Goal: Task Accomplishment & Management: Manage account settings

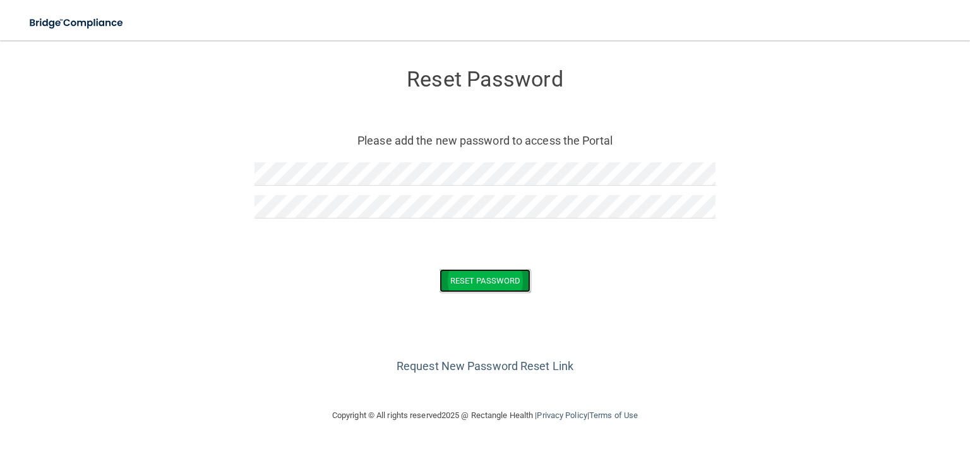
click at [479, 289] on button "Reset Password" at bounding box center [485, 280] width 91 height 23
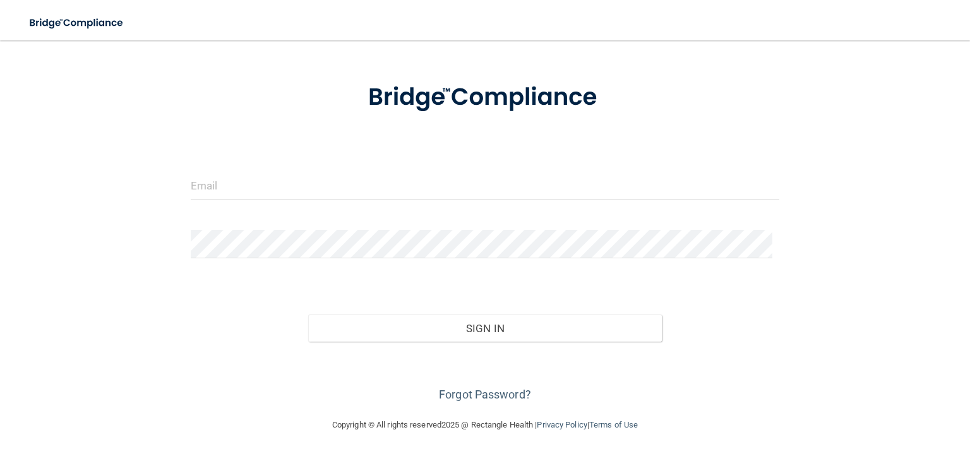
scroll to position [56, 0]
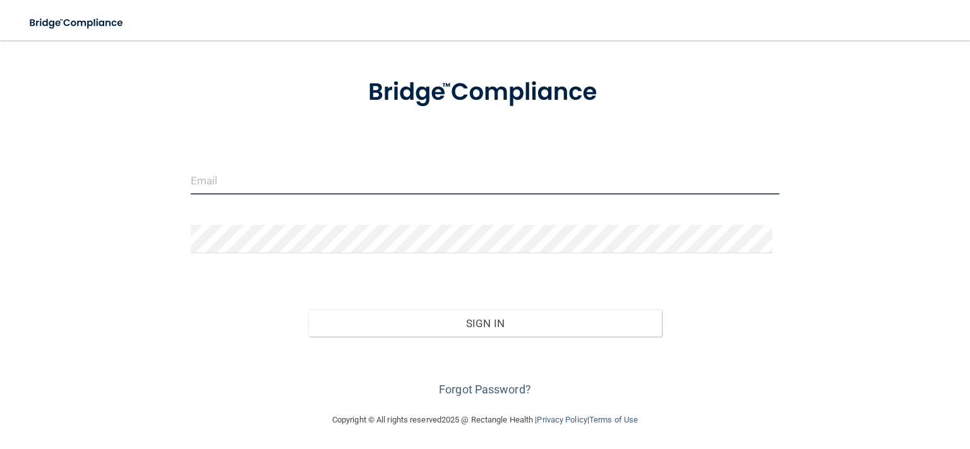
click at [205, 176] on input "email" at bounding box center [485, 180] width 589 height 28
type input "jkadep@aol.com"
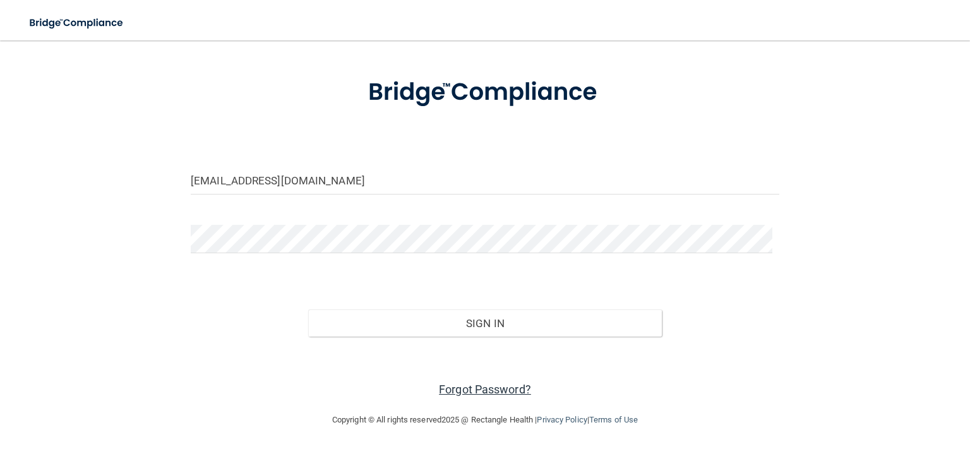
click at [465, 388] on link "Forgot Password?" at bounding box center [485, 389] width 92 height 13
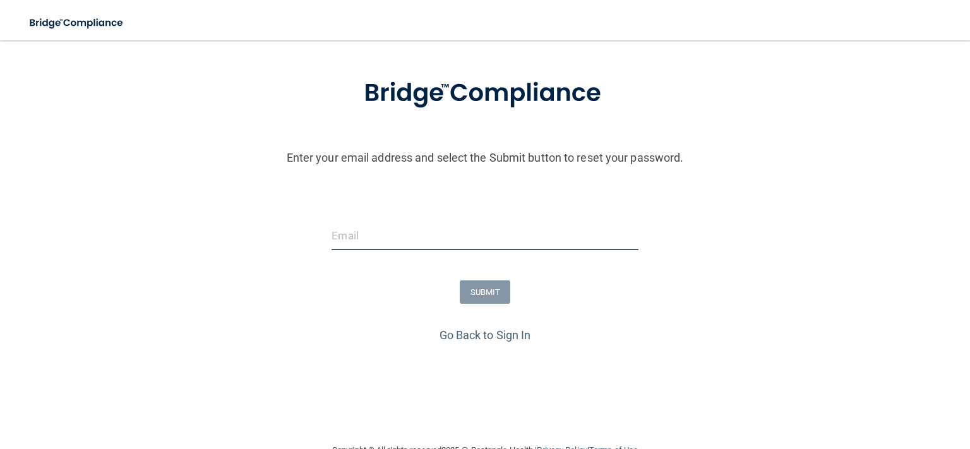
click at [378, 231] on input "email" at bounding box center [485, 236] width 306 height 28
type input "jkadep@aol.com"
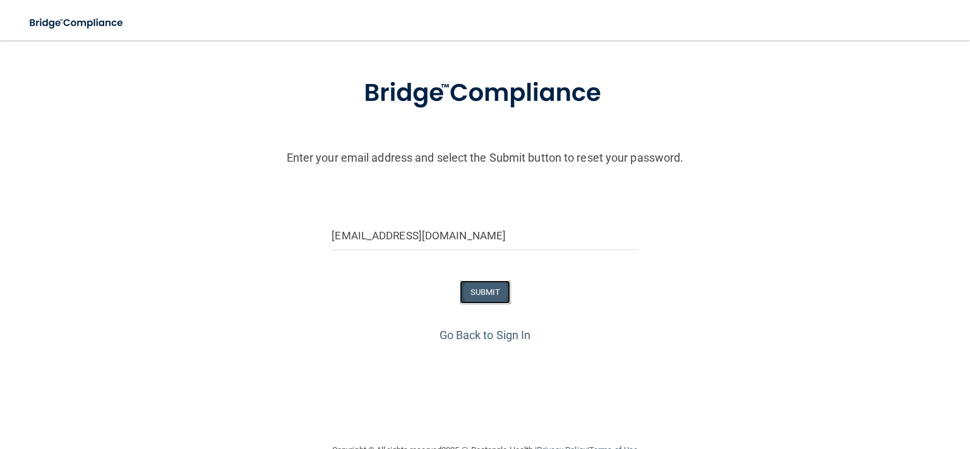
click at [485, 292] on button "SUBMIT" at bounding box center [485, 291] width 51 height 23
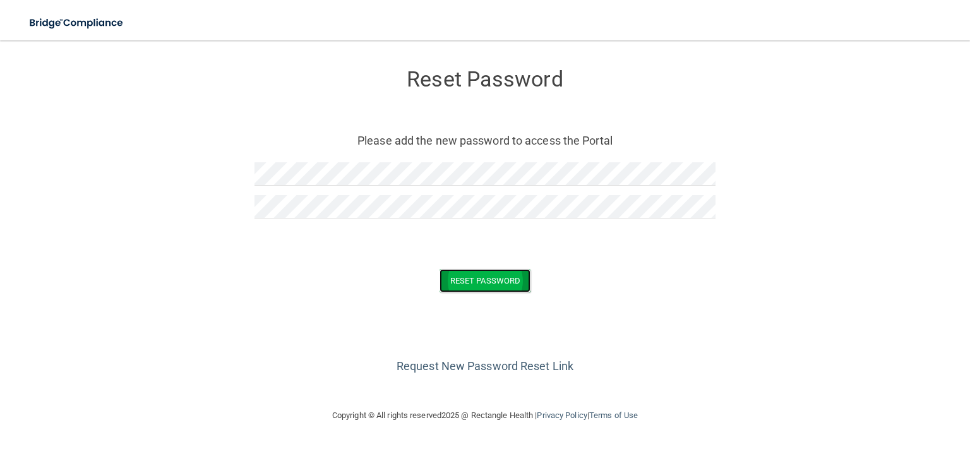
click at [495, 282] on button "Reset Password" at bounding box center [485, 280] width 91 height 23
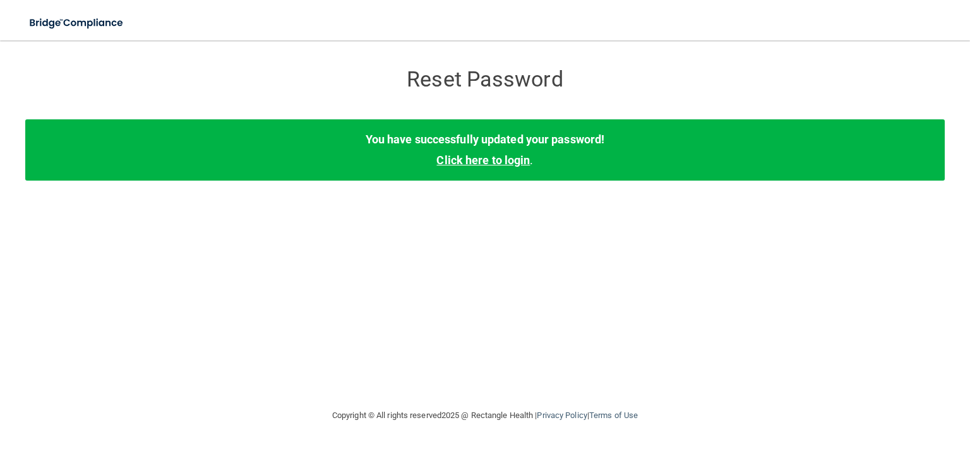
click at [486, 161] on link "Click here to login" at bounding box center [483, 160] width 93 height 13
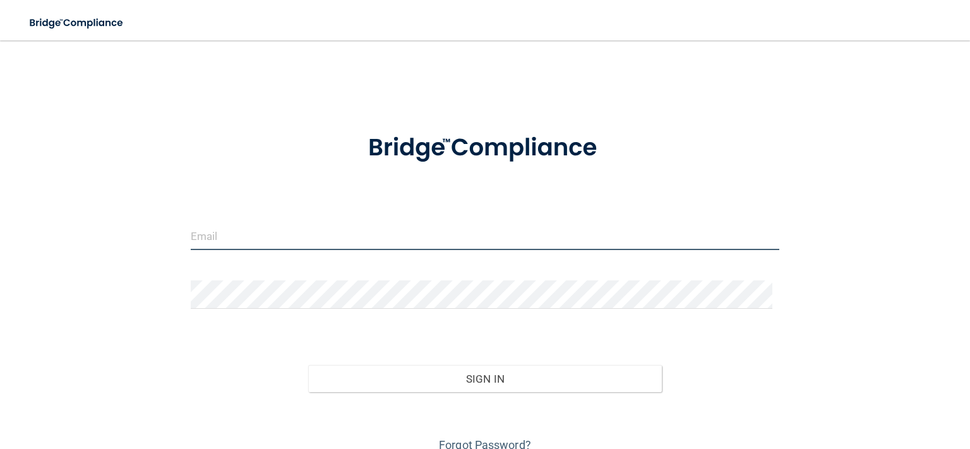
click at [269, 231] on input "email" at bounding box center [485, 236] width 589 height 28
type input "jkadep@aol.com"
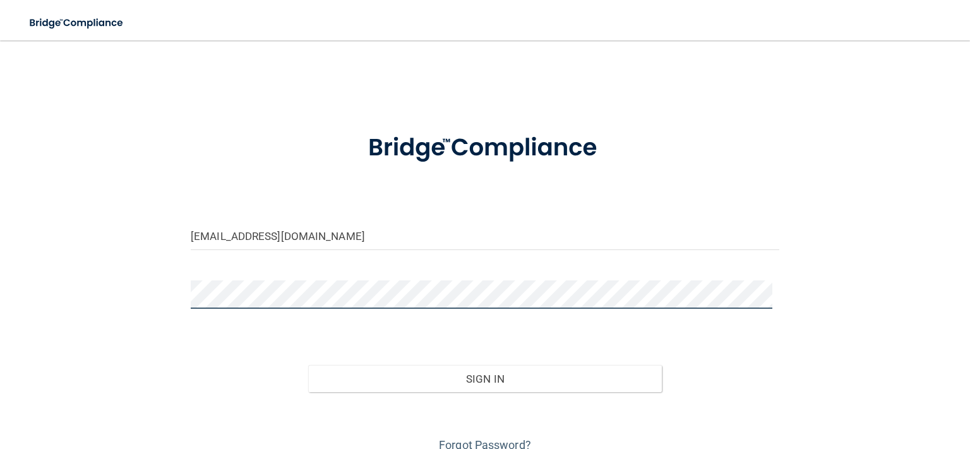
click at [308, 365] on button "Sign In" at bounding box center [484, 379] width 353 height 28
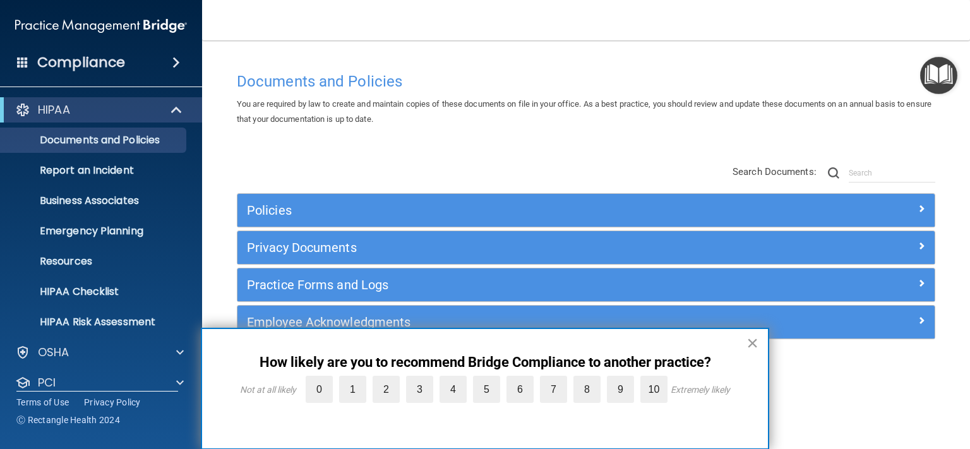
click at [751, 346] on button "×" at bounding box center [753, 343] width 12 height 20
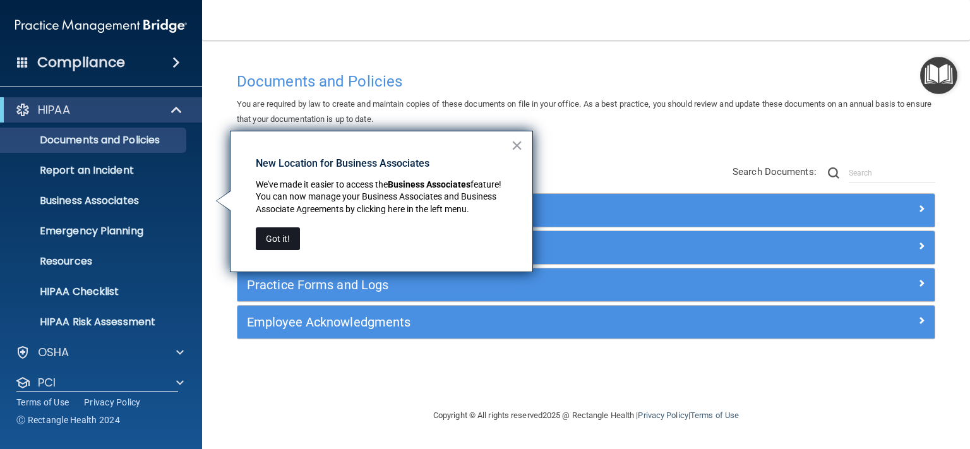
click at [288, 244] on button "Got it!" at bounding box center [278, 238] width 44 height 23
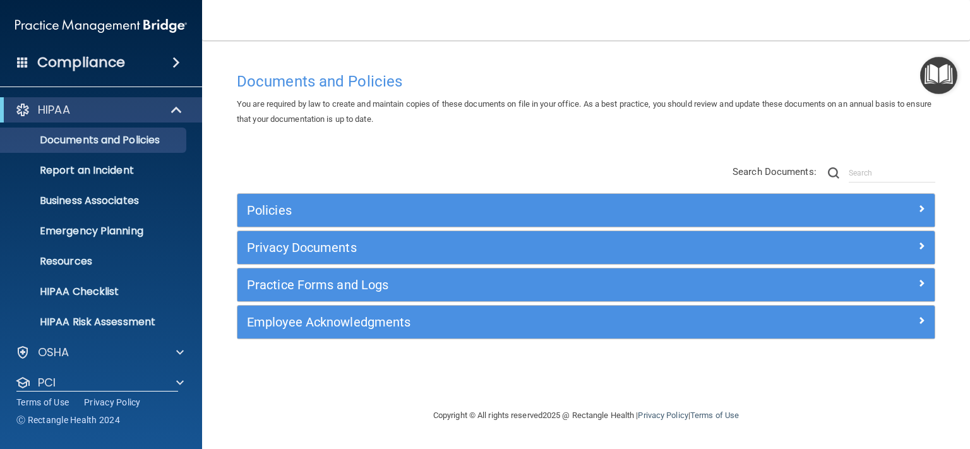
click at [936, 68] on img "Open Resource Center" at bounding box center [938, 75] width 37 height 37
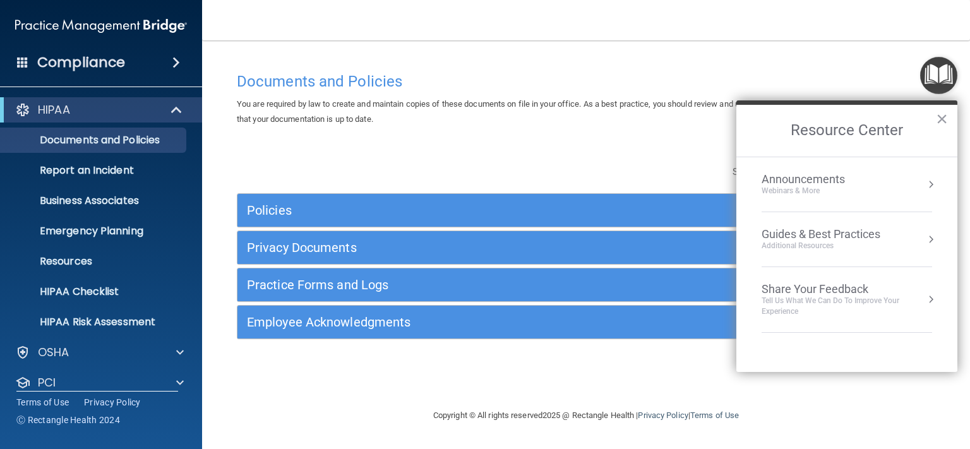
click at [941, 117] on button "×" at bounding box center [942, 119] width 12 height 20
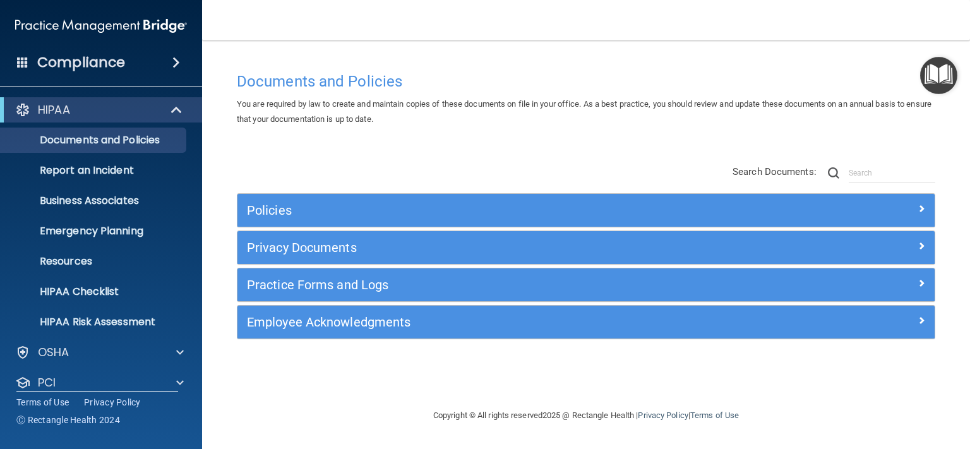
click at [63, 64] on h4 "Compliance" at bounding box center [81, 63] width 88 height 18
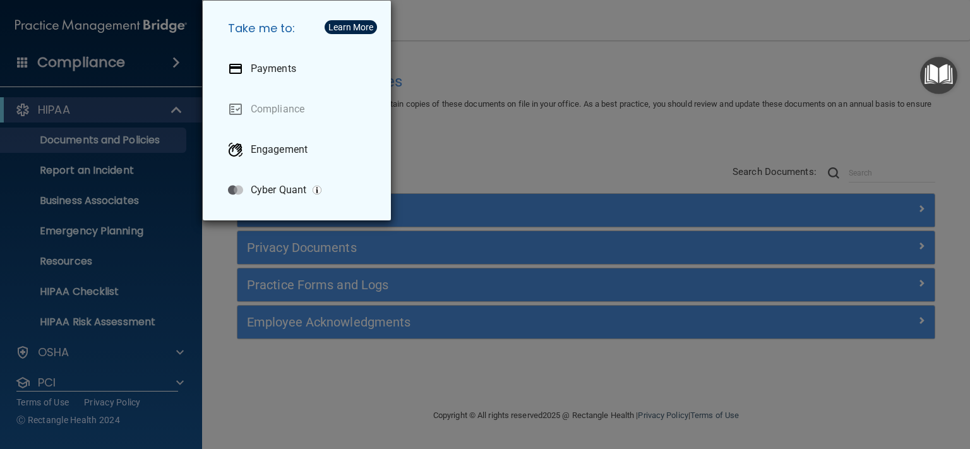
click at [666, 17] on div "Take me to: Payments Compliance Engagement Cyber Quant" at bounding box center [485, 224] width 970 height 449
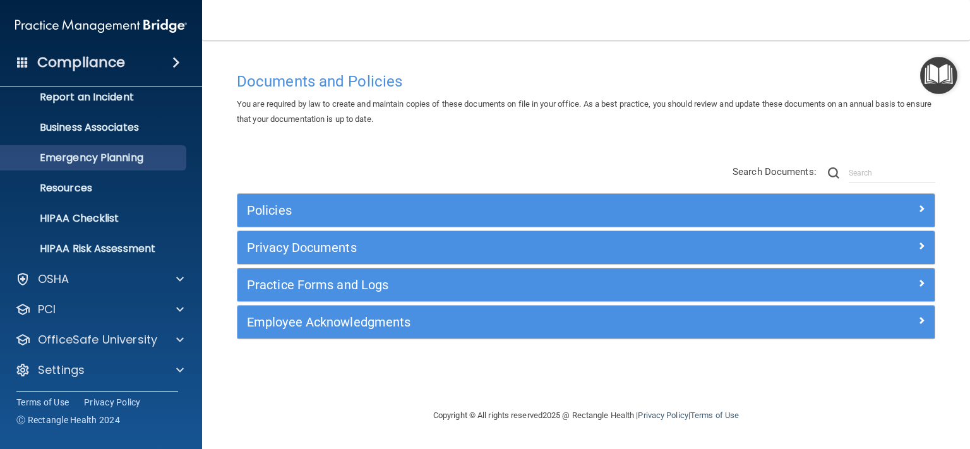
scroll to position [75, 0]
click at [136, 27] on img at bounding box center [101, 25] width 172 height 25
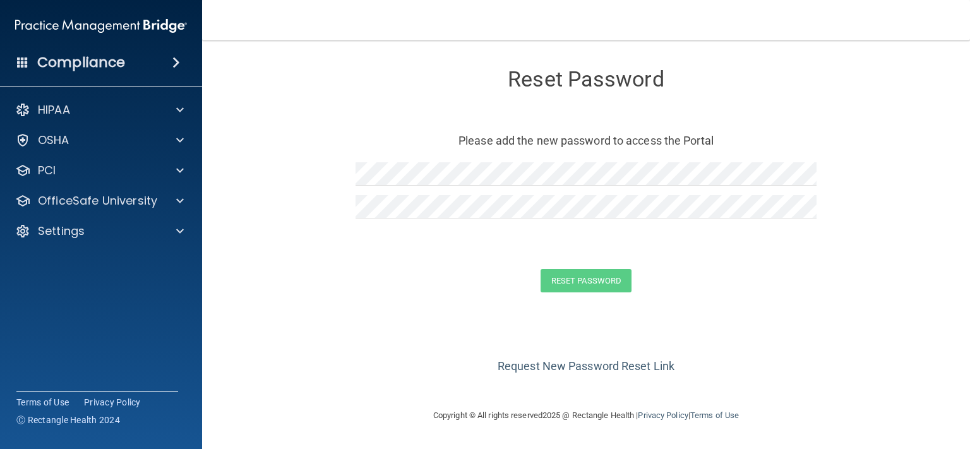
click at [42, 24] on img at bounding box center [101, 25] width 172 height 25
click at [114, 64] on h4 "Compliance" at bounding box center [81, 63] width 88 height 18
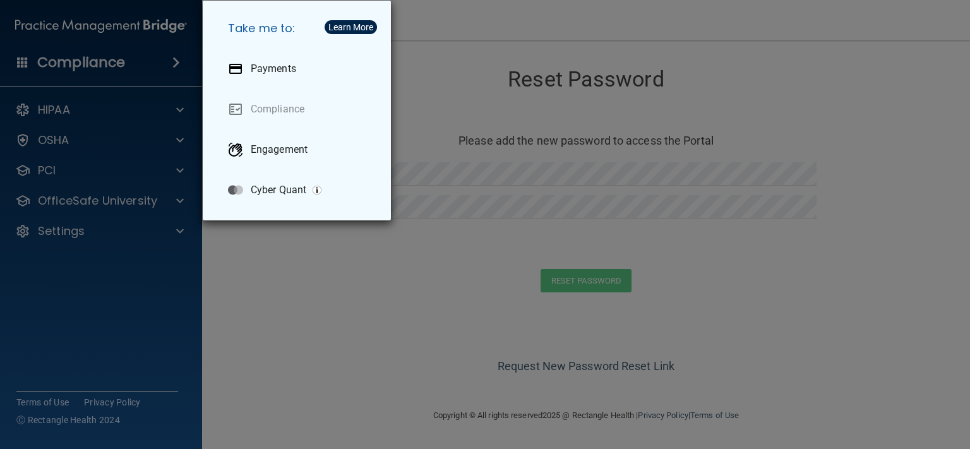
click at [56, 61] on div "Take me to: Payments Compliance Engagement Cyber Quant" at bounding box center [485, 224] width 970 height 449
